Goal: Task Accomplishment & Management: Manage account settings

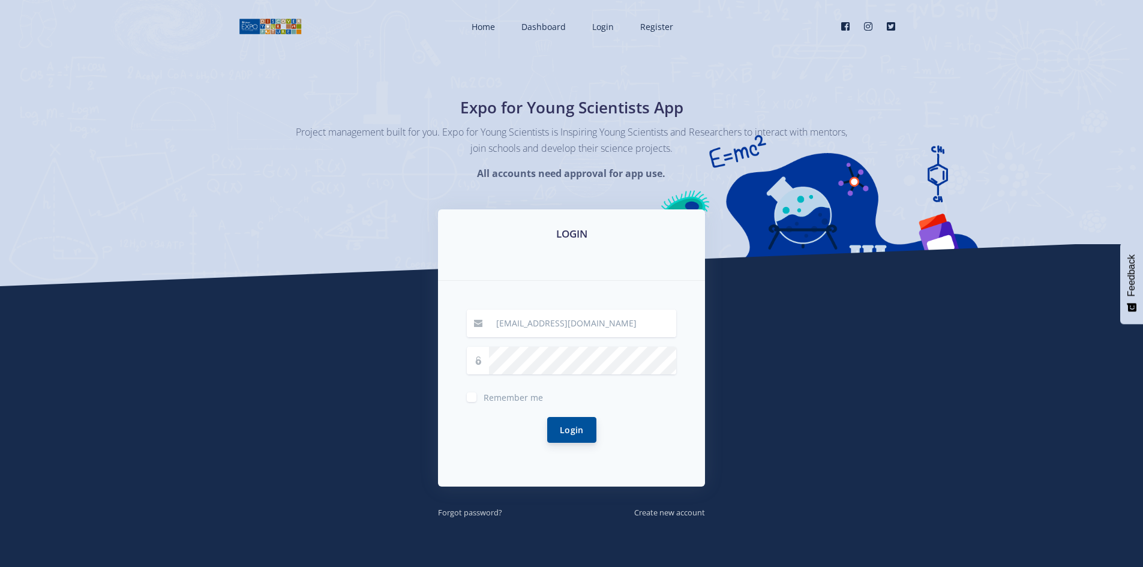
click at [581, 431] on button "Login" at bounding box center [571, 430] width 49 height 26
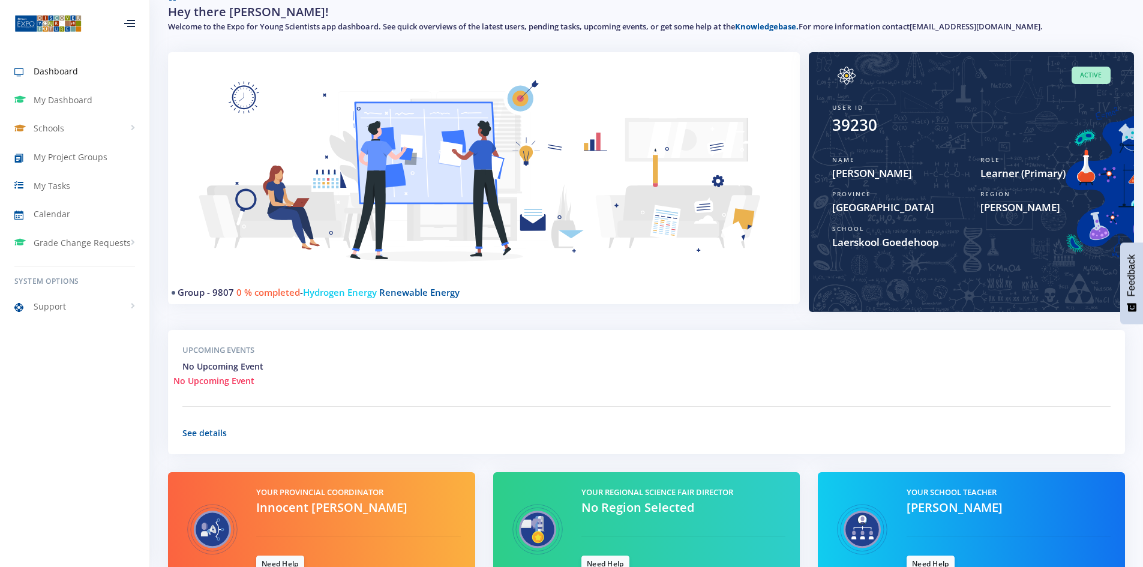
scroll to position [150, 0]
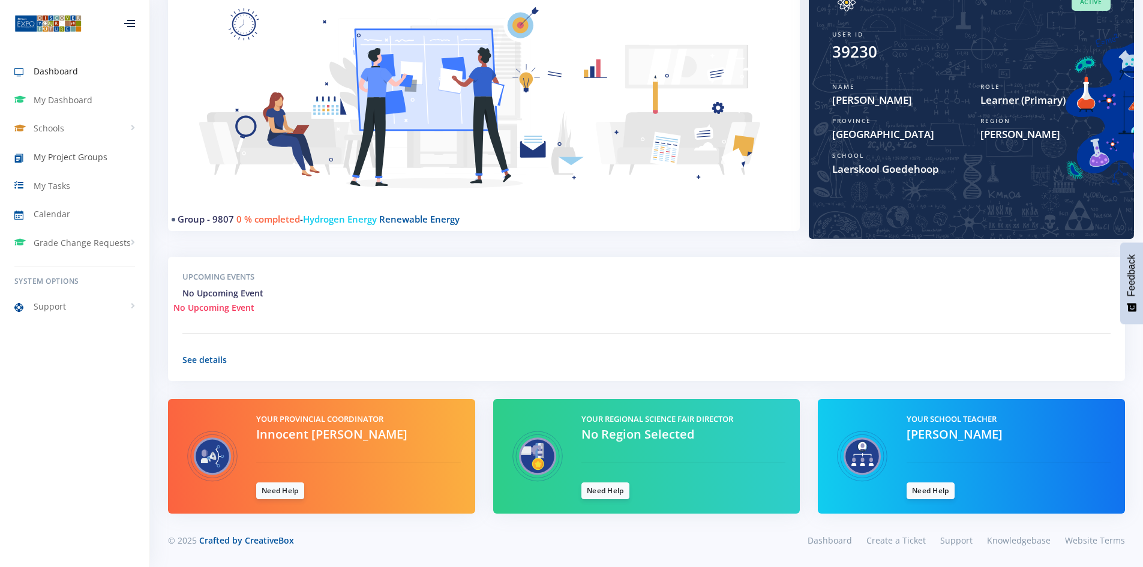
click at [61, 157] on span "My Project Groups" at bounding box center [71, 157] width 74 height 13
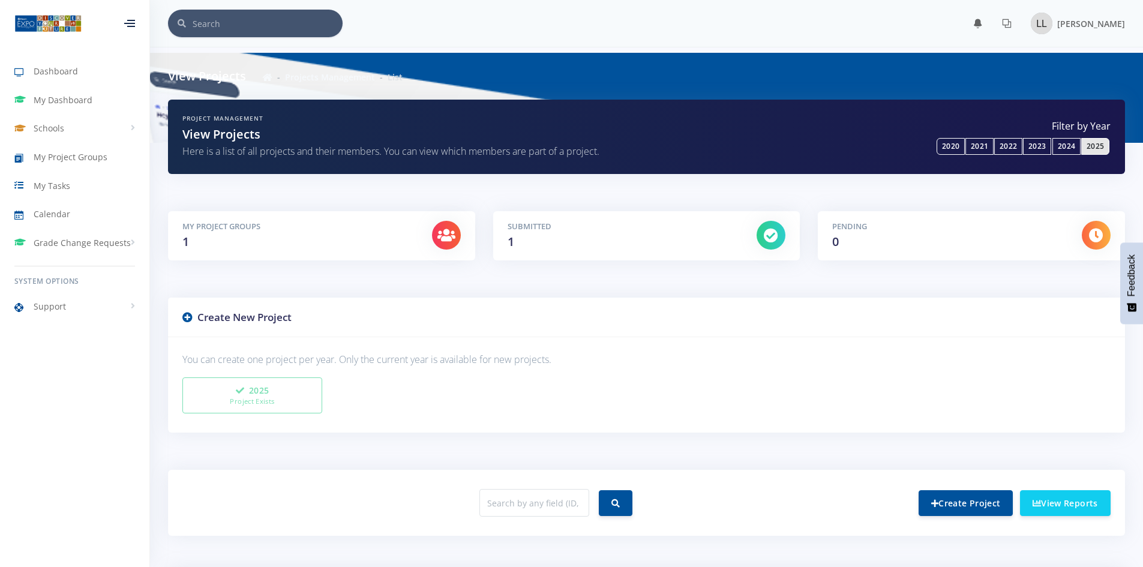
scroll to position [9, 9]
click at [1063, 506] on link "View Reports" at bounding box center [1065, 503] width 91 height 26
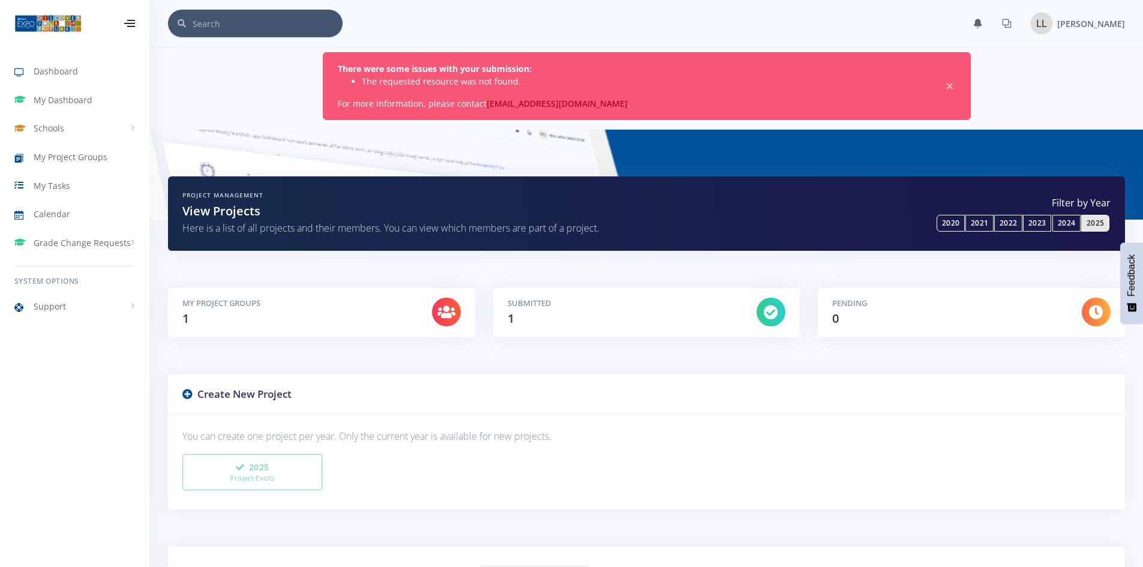
scroll to position [9, 9]
click at [60, 160] on span "My Project Groups" at bounding box center [71, 157] width 74 height 13
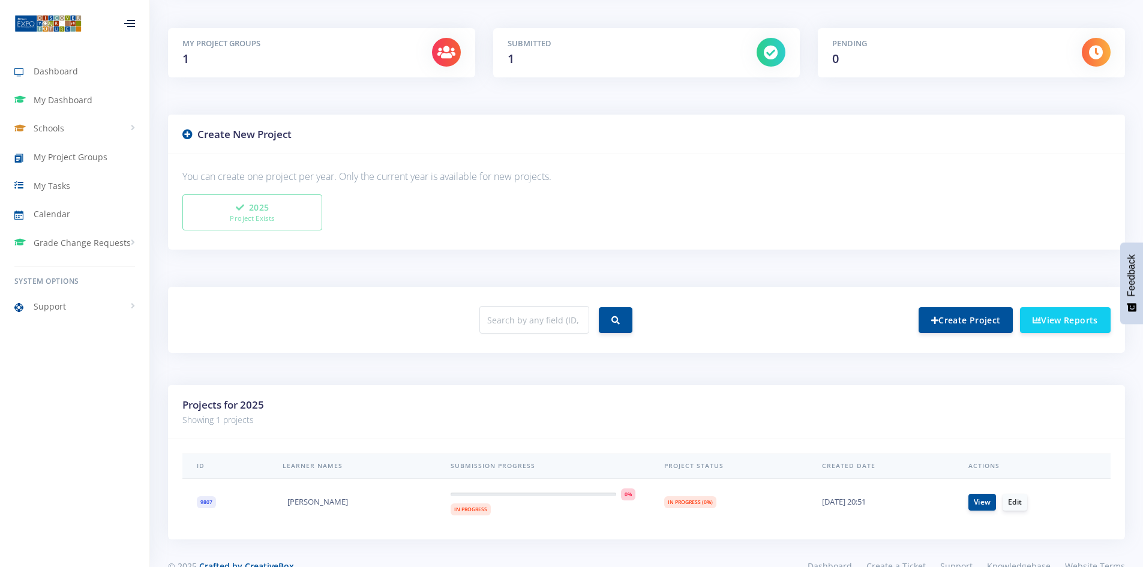
scroll to position [209, 0]
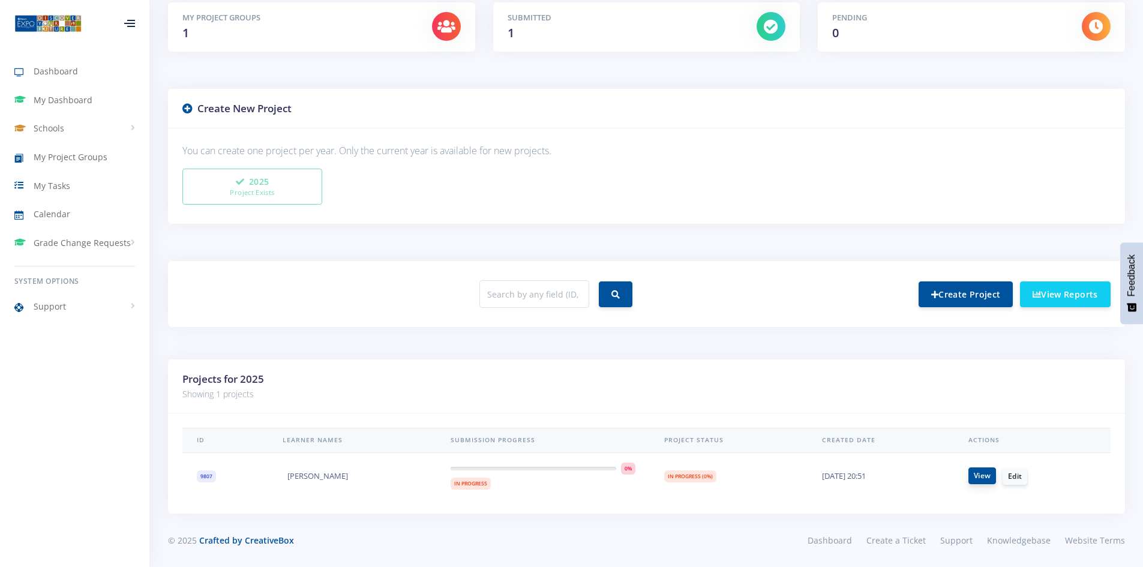
click at [982, 477] on link "View" at bounding box center [983, 476] width 28 height 17
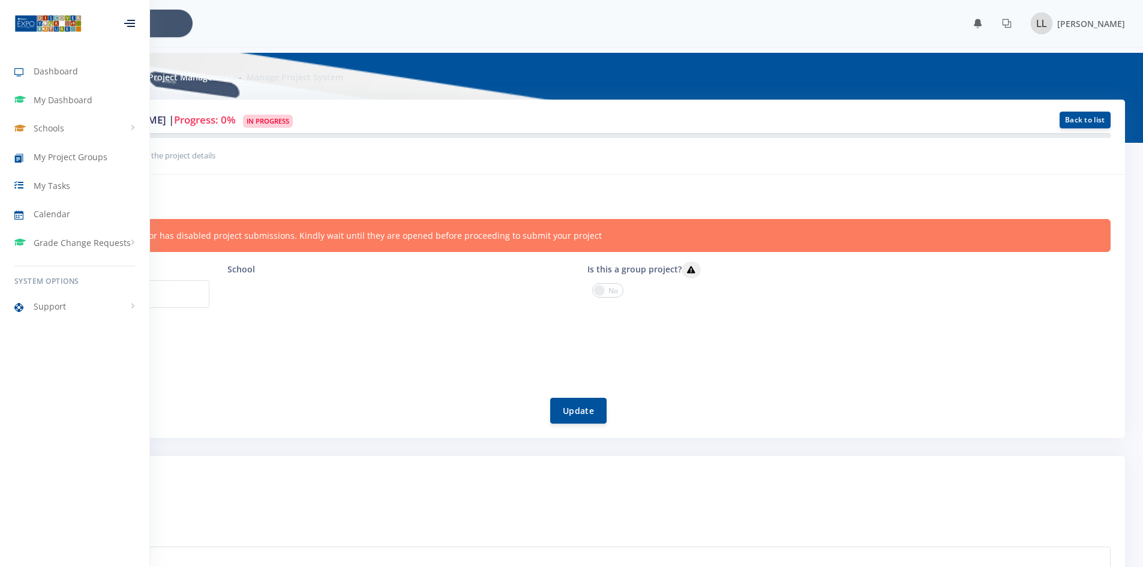
scroll to position [9, 9]
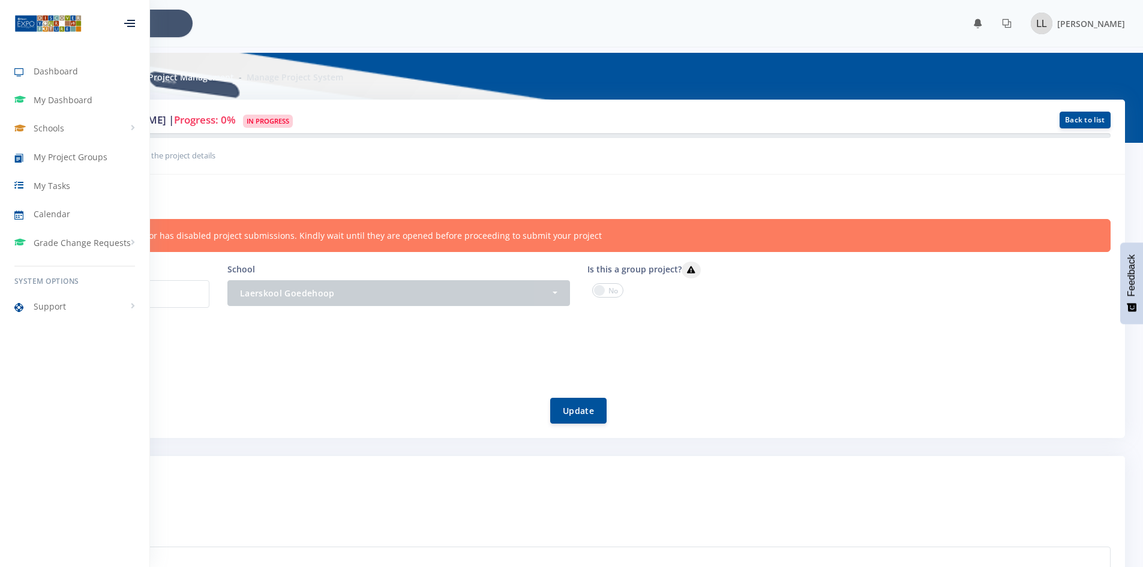
click at [131, 21] on div at bounding box center [129, 23] width 11 height 7
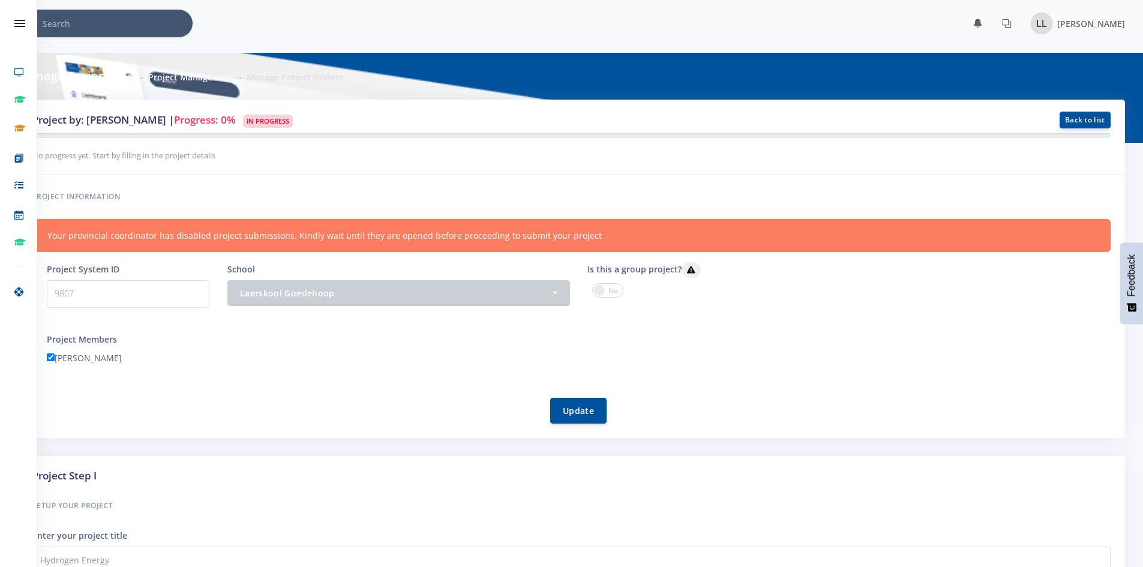
click at [621, 291] on span at bounding box center [607, 290] width 31 height 14
click at [0, 0] on input "checkbox" at bounding box center [0, 0] width 0 height 0
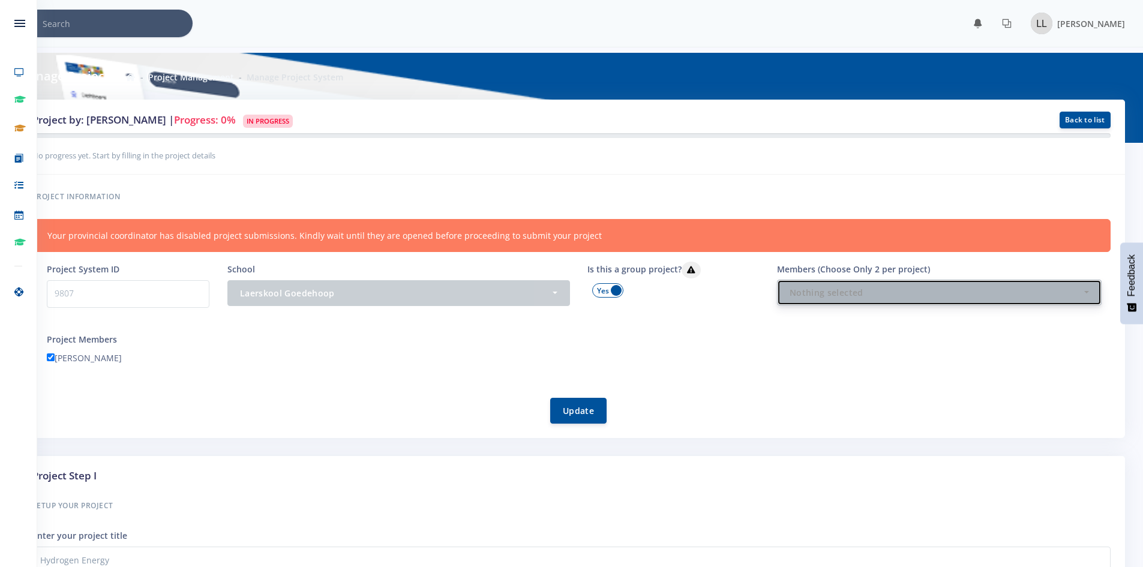
click at [878, 295] on div "Nothing selected" at bounding box center [936, 292] width 292 height 13
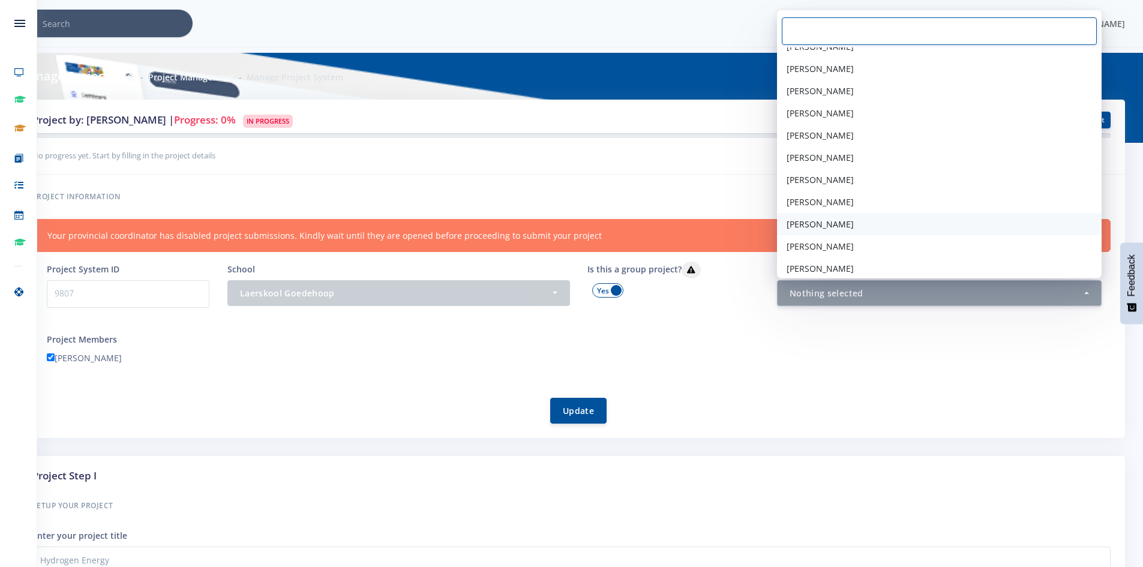
scroll to position [62, 0]
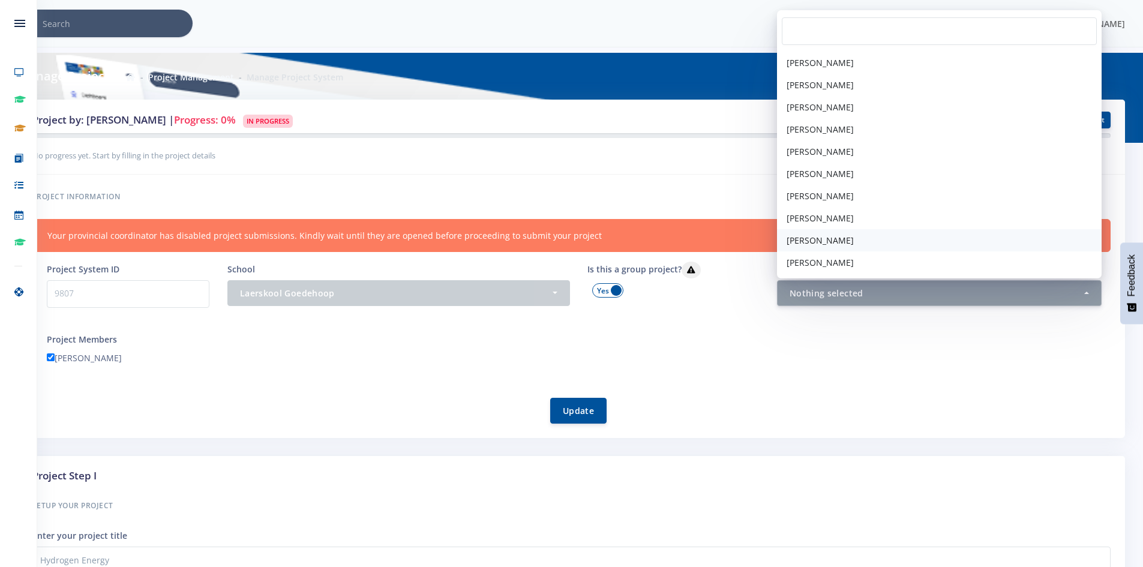
click at [831, 241] on span "[PERSON_NAME]" at bounding box center [820, 240] width 67 height 13
select select "39230"
click at [819, 245] on span "[PERSON_NAME]" at bounding box center [820, 240] width 67 height 13
click at [817, 259] on span "[PERSON_NAME]" at bounding box center [820, 262] width 67 height 13
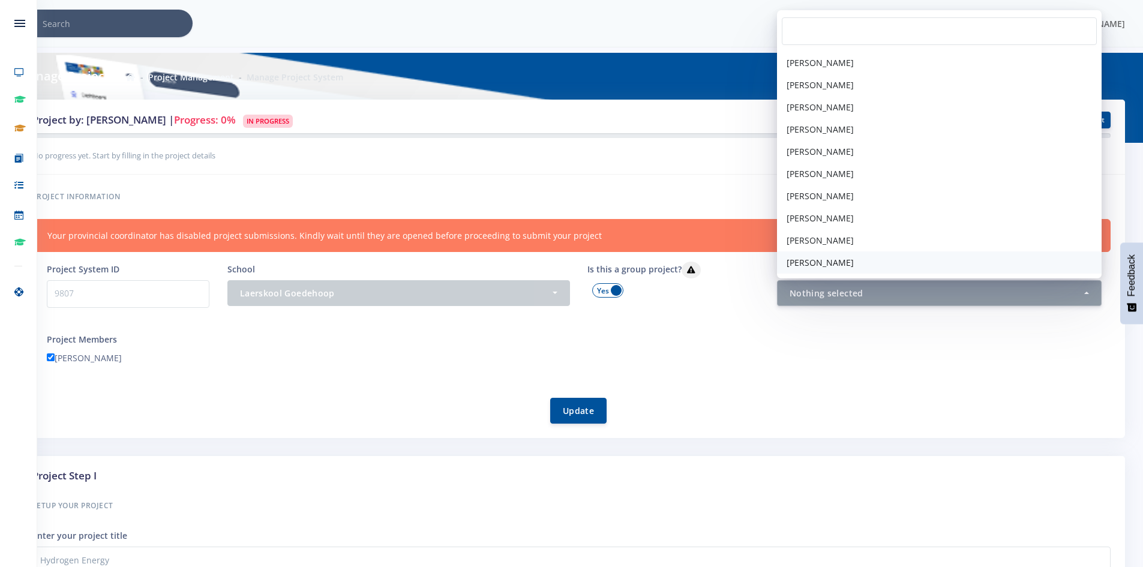
select select "39231"
click at [771, 366] on div "[PERSON_NAME]" at bounding box center [579, 360] width 1082 height 19
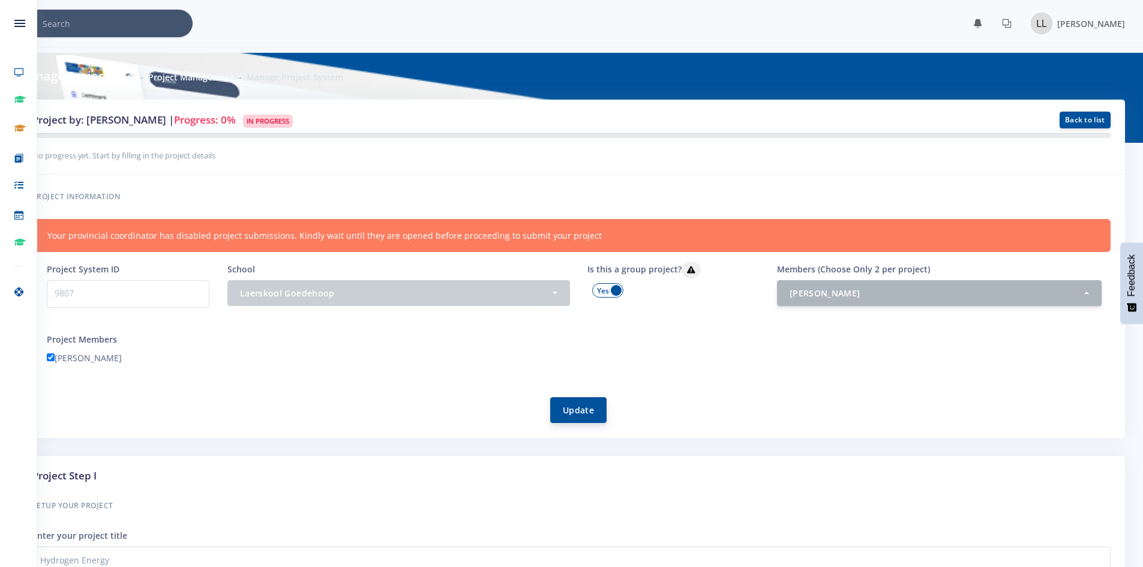
click at [591, 416] on button "Update" at bounding box center [578, 410] width 56 height 26
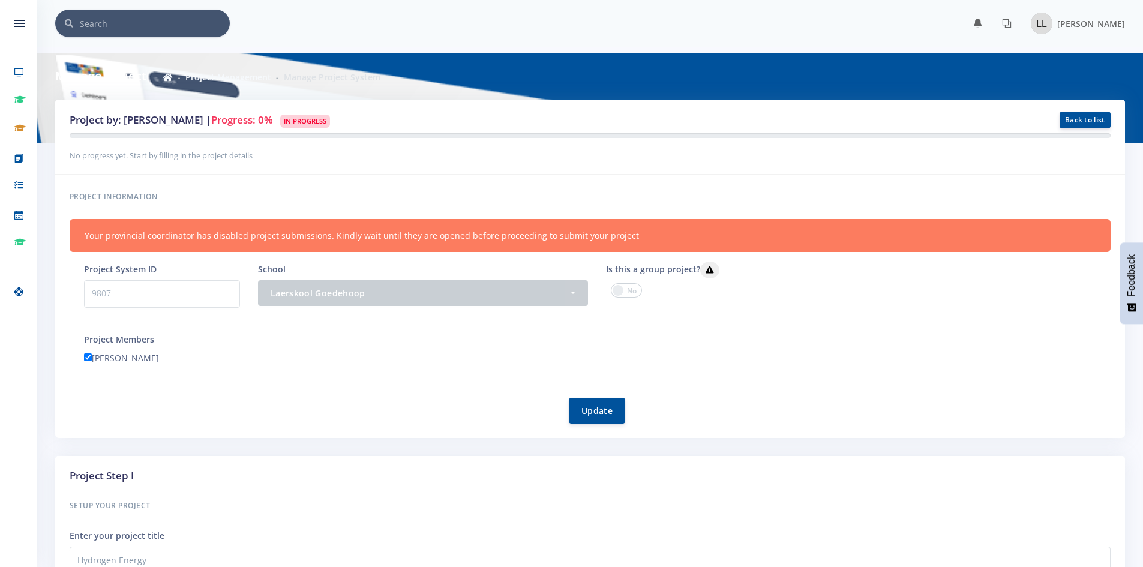
scroll to position [9, 9]
